Goal: Register for event/course

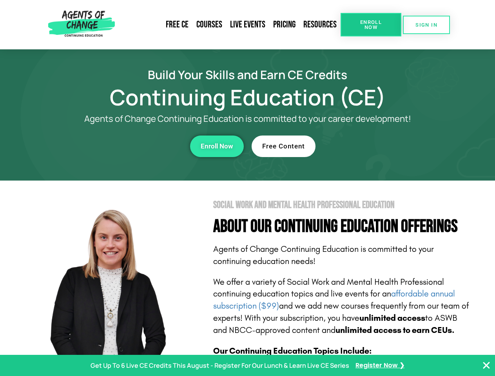
click at [247, 188] on section "Social Work and Mental Health Professional Education About Our Continuing Educa…" at bounding box center [247, 345] width 495 height 329
click at [370, 25] on span "Enroll Now" at bounding box center [371, 25] width 36 height 10
click at [426, 25] on span "SIGN IN" at bounding box center [426, 24] width 22 height 5
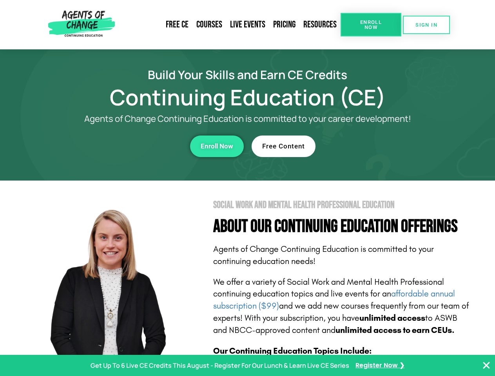
click at [136, 146] on div "Enroll Now" at bounding box center [135, 146] width 215 height 22
click at [217, 146] on span "Enroll Now" at bounding box center [216, 146] width 33 height 7
click at [359, 146] on div "Free Content" at bounding box center [358, 146] width 215 height 22
